Goal: Navigation & Orientation: Find specific page/section

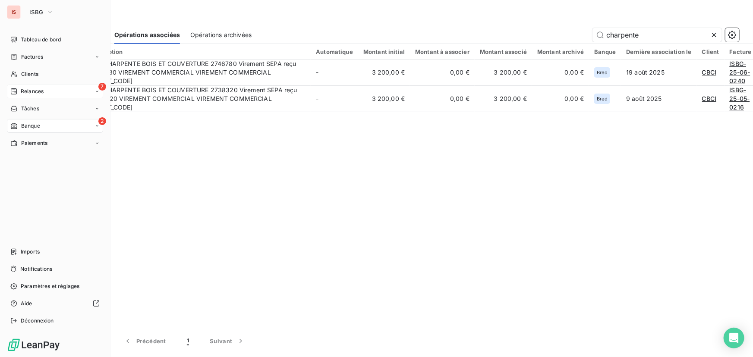
click at [31, 91] on span "Relances" at bounding box center [32, 92] width 23 height 8
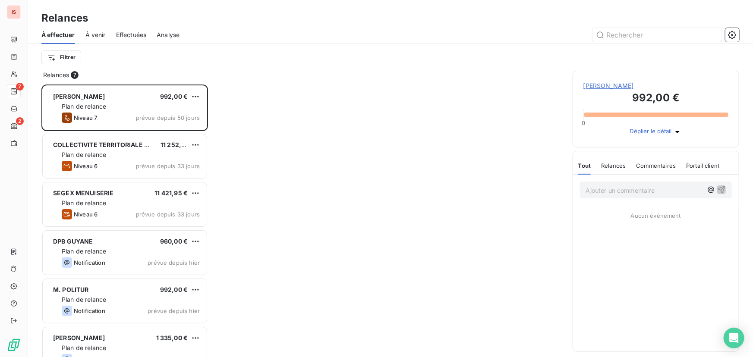
scroll to position [267, 160]
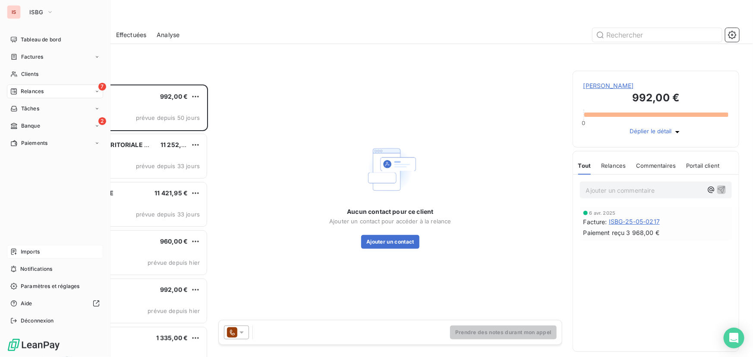
click at [34, 258] on div "Imports" at bounding box center [55, 252] width 96 height 14
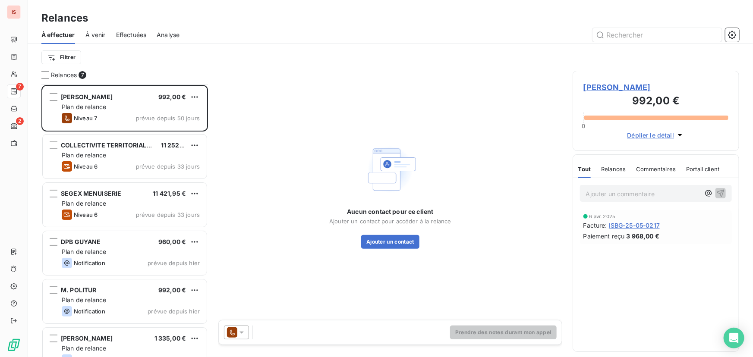
scroll to position [267, 160]
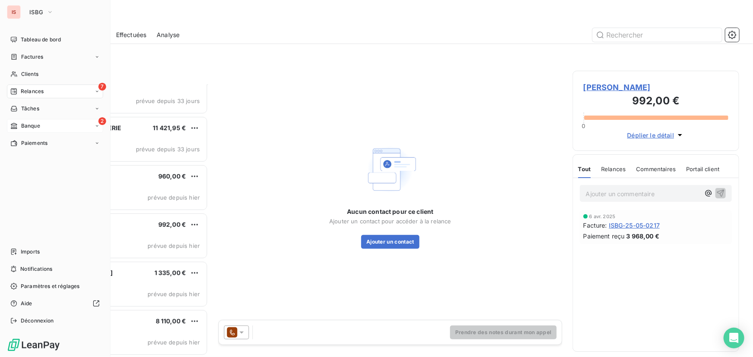
drag, startPoint x: 17, startPoint y: 122, endPoint x: 71, endPoint y: 121, distance: 54.4
click at [17, 122] on icon at bounding box center [13, 125] width 7 height 7
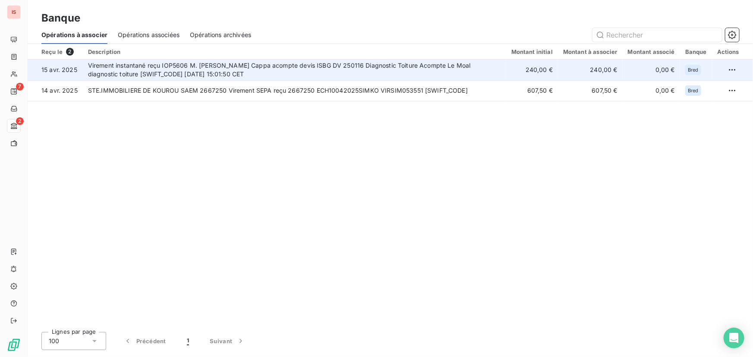
click at [282, 69] on td "Virement instantané reçu IOP5606 M. GIORGIO CAPPA Cappa acompte devis ISBG DV 2…" at bounding box center [294, 70] width 423 height 21
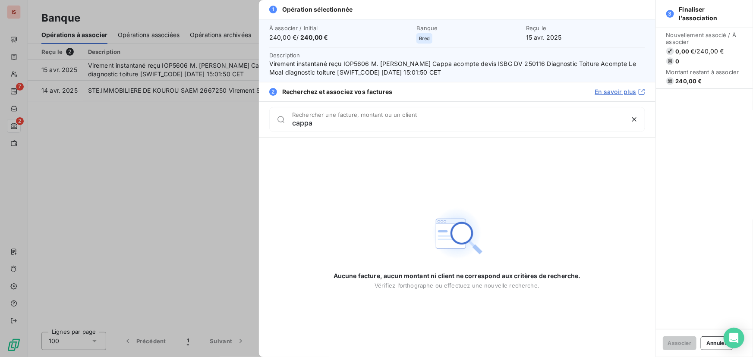
type input "cappa"
click at [184, 147] on div at bounding box center [376, 178] width 753 height 357
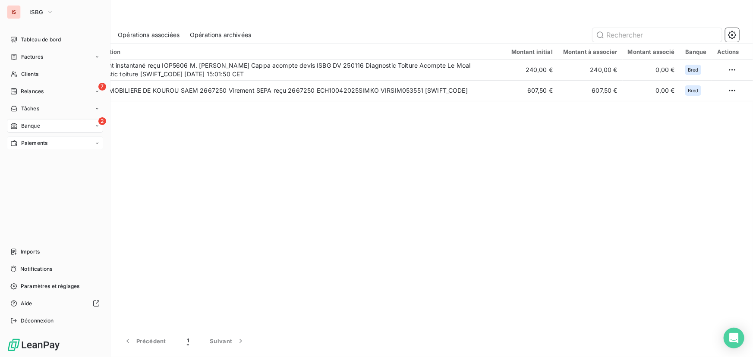
click at [17, 141] on div "Paiements" at bounding box center [28, 143] width 37 height 8
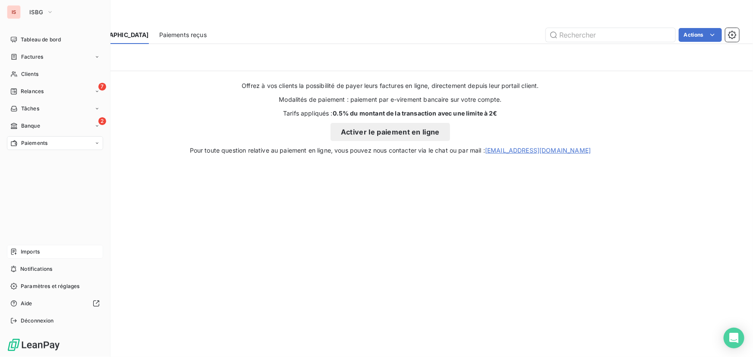
click at [32, 253] on span "Imports" at bounding box center [30, 252] width 19 height 8
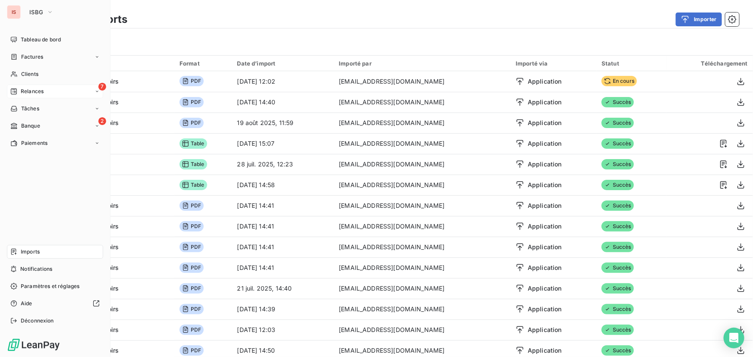
click at [25, 88] on span "Relances" at bounding box center [32, 92] width 23 height 8
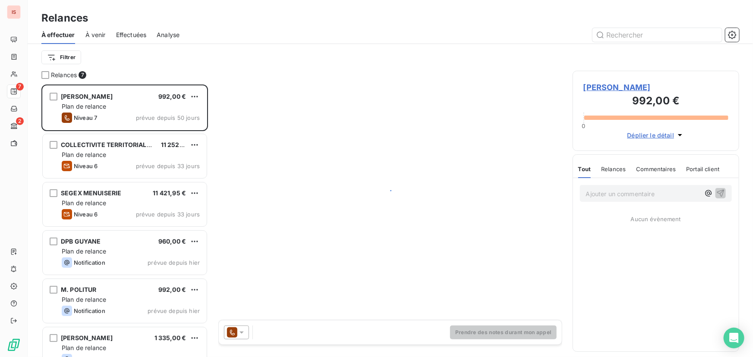
scroll to position [267, 160]
